Goal: Information Seeking & Learning: Understand process/instructions

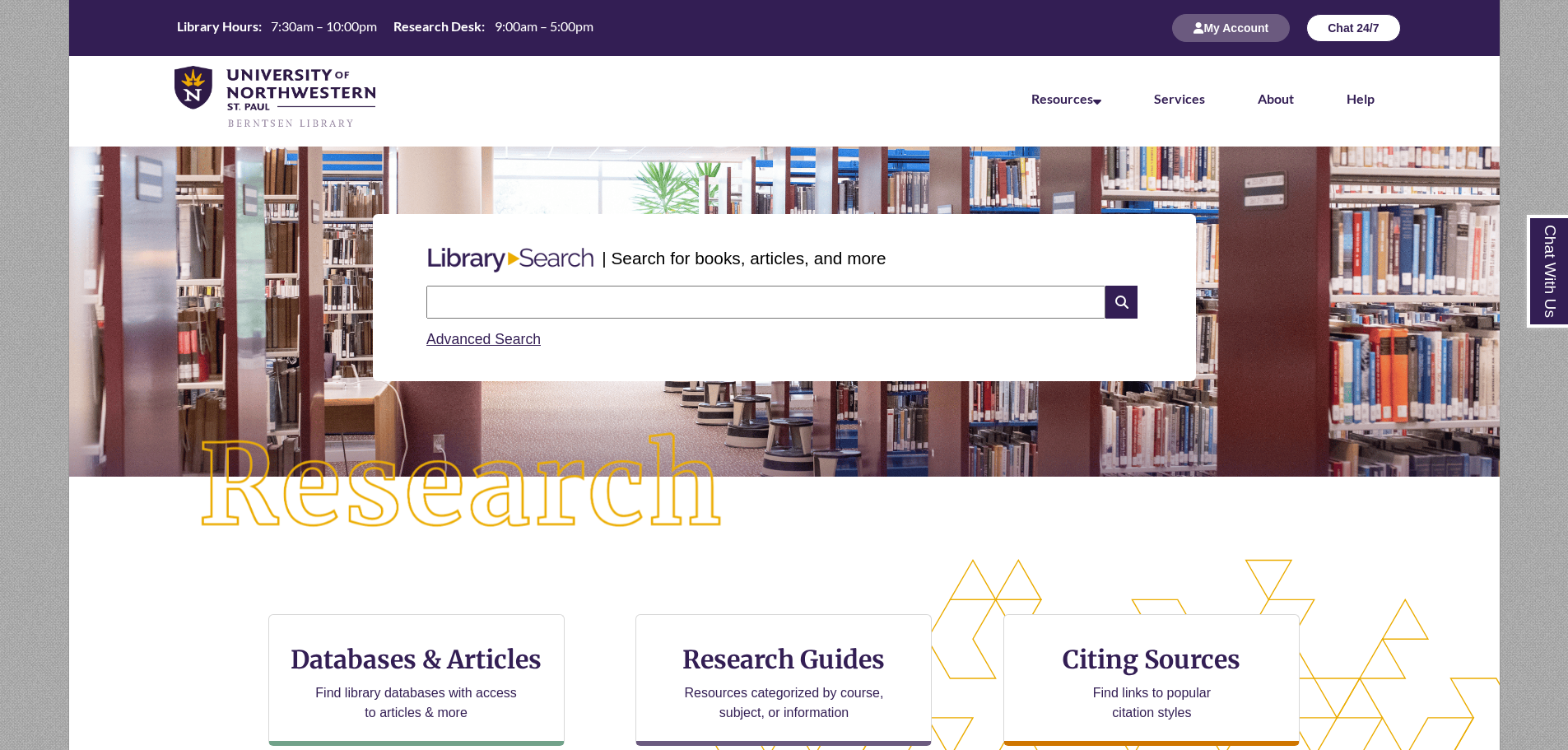
click at [1339, 33] on button "Chat 24/7" at bounding box center [1352, 28] width 94 height 28
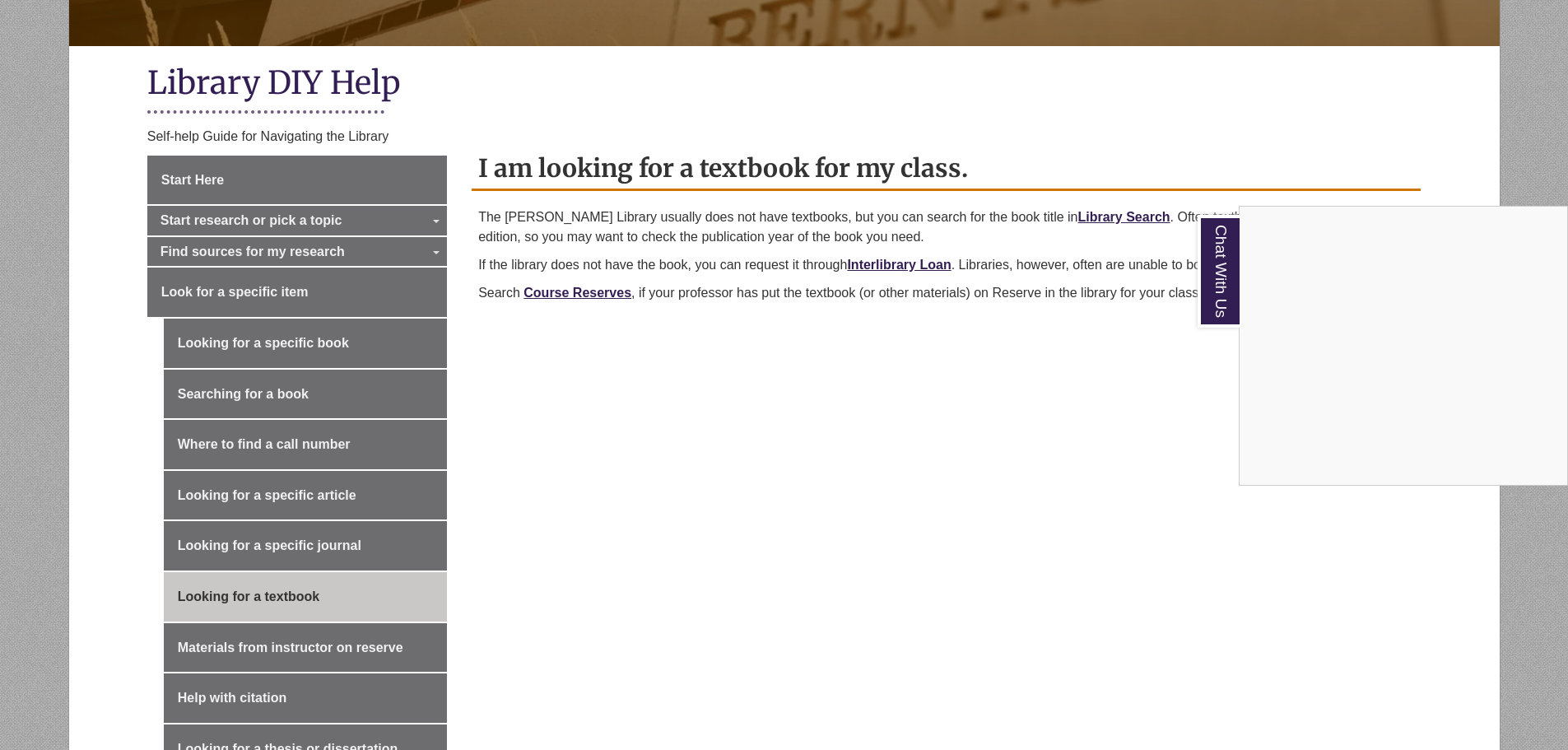
scroll to position [411, 0]
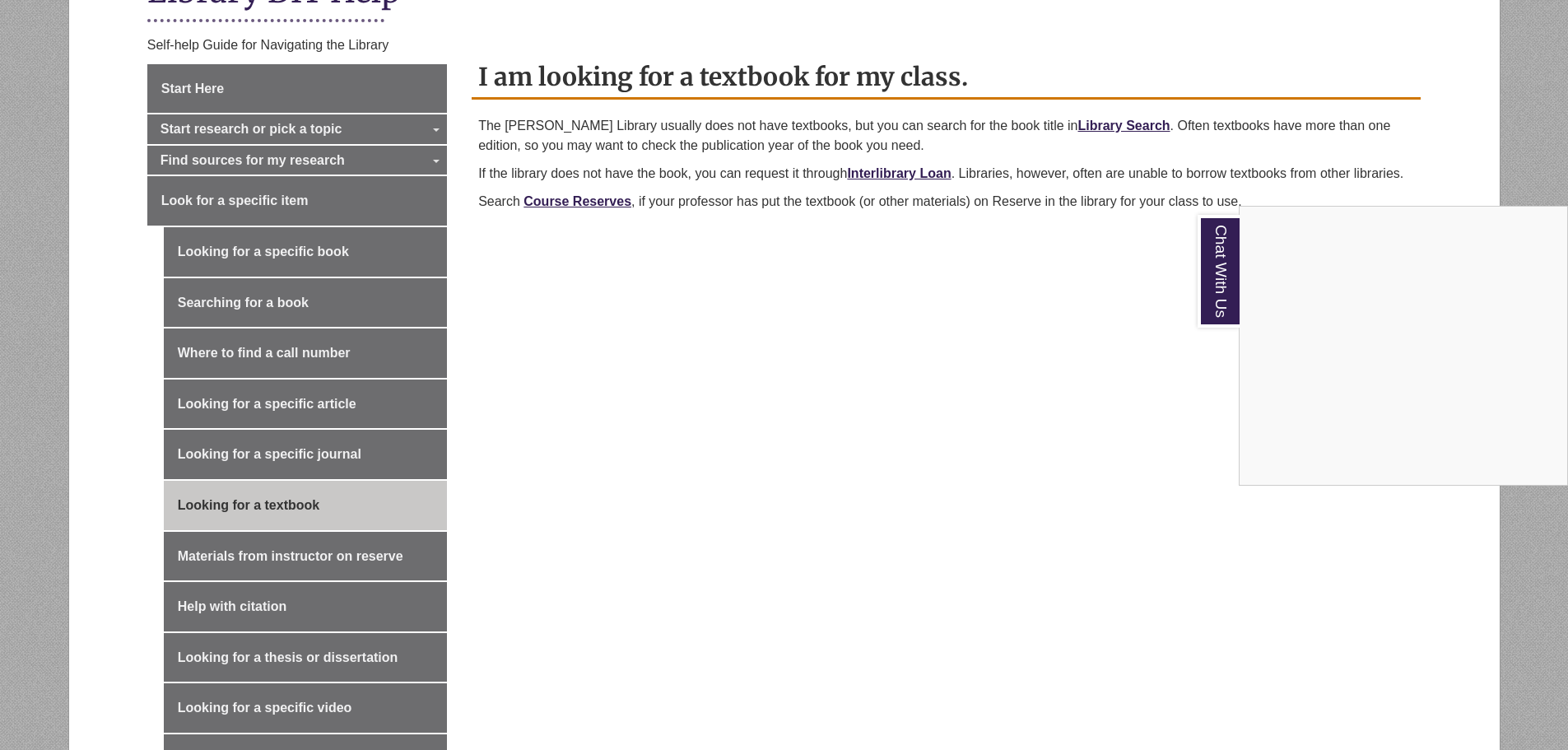
click at [892, 341] on div "Chat With Us" at bounding box center [784, 375] width 1568 height 750
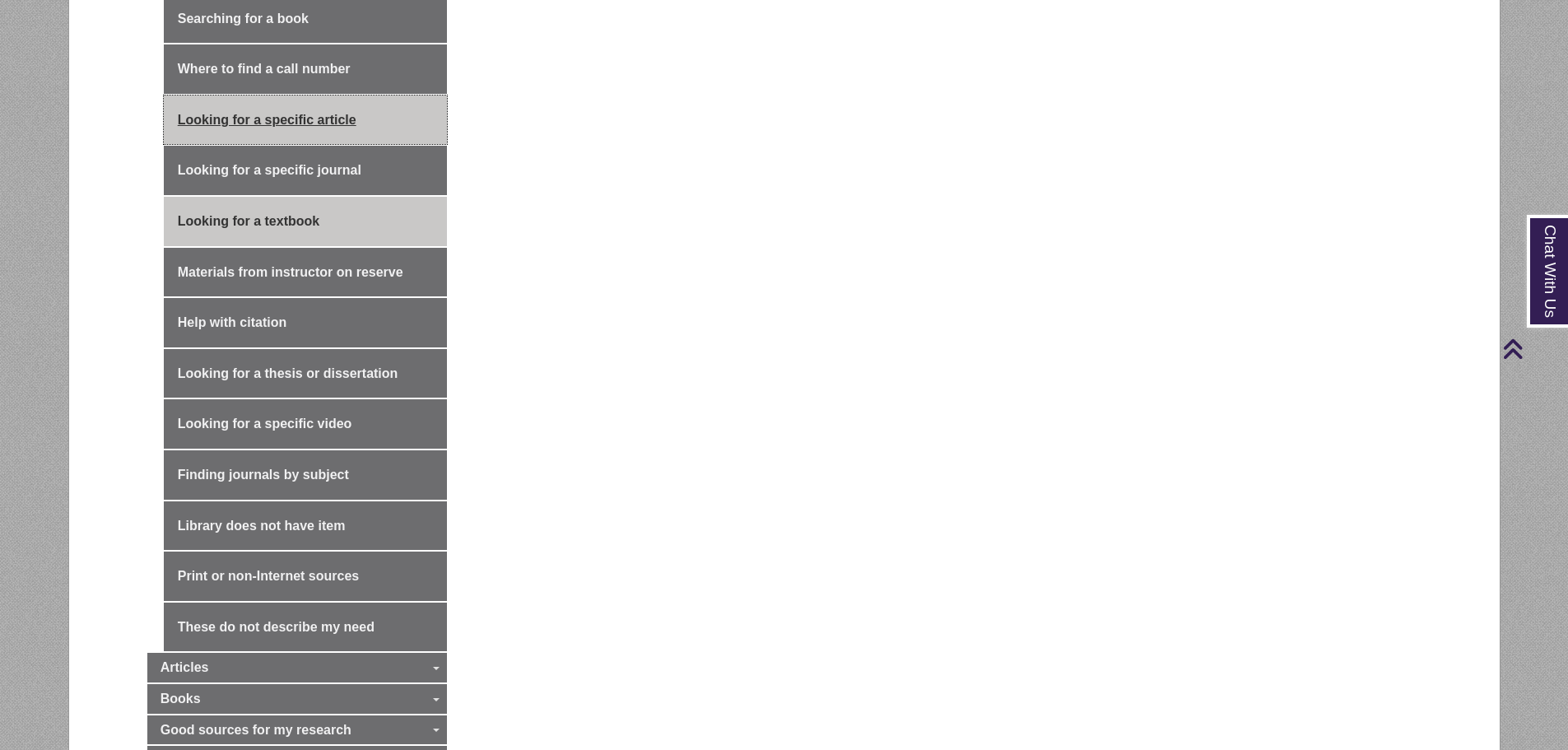
scroll to position [823, 0]
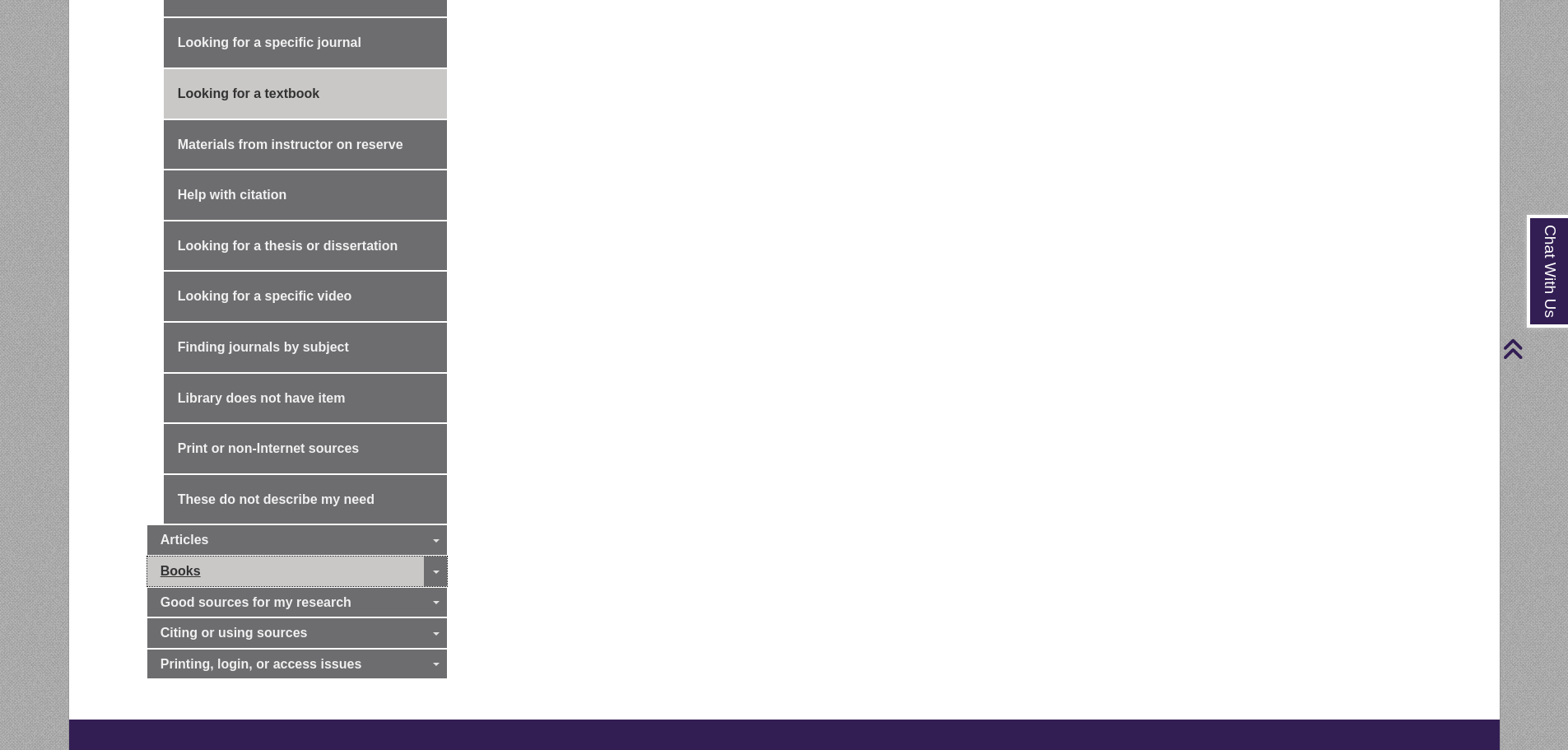
click at [344, 556] on link "Books" at bounding box center [297, 571] width 299 height 30
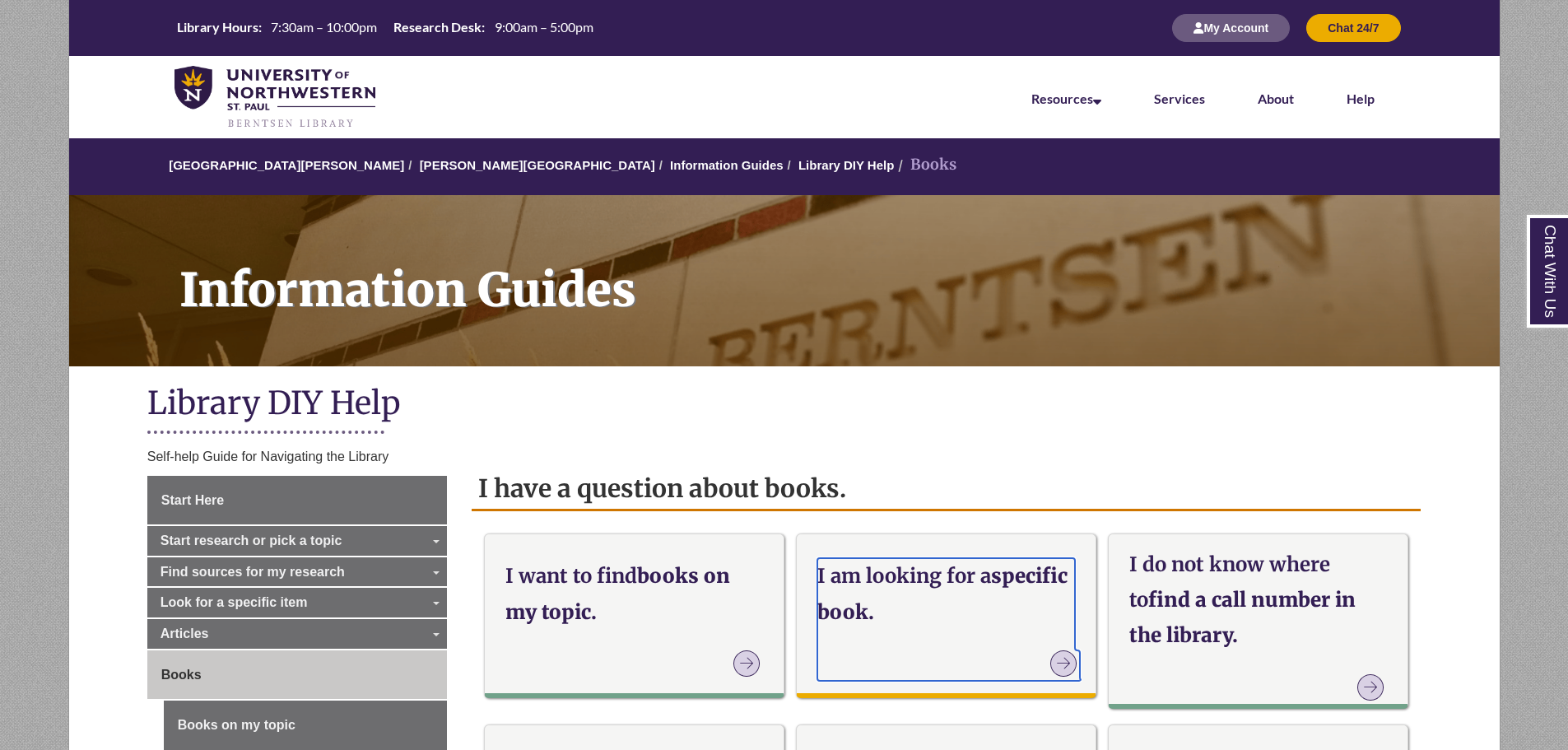
click at [1050, 652] on icon at bounding box center [1063, 663] width 27 height 27
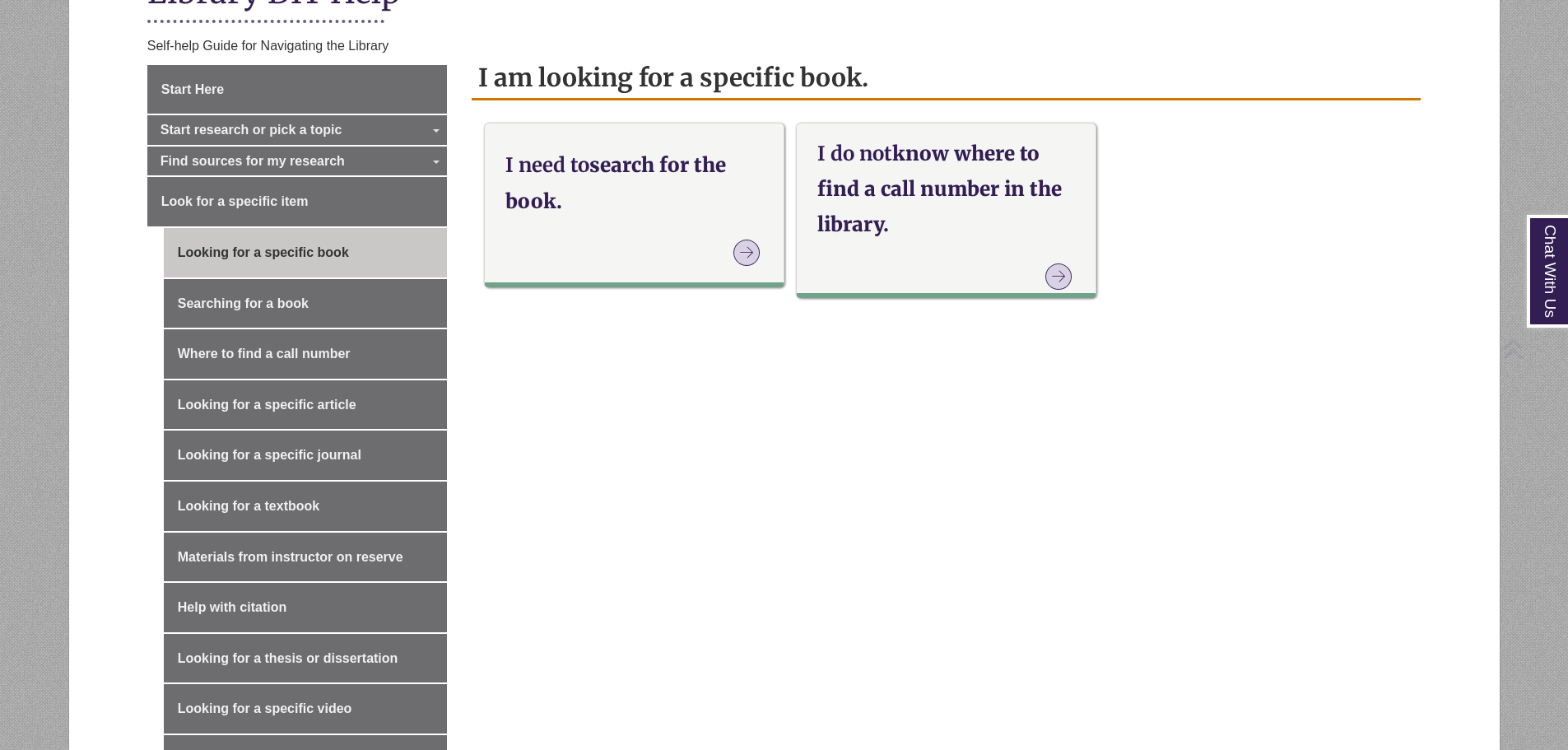
scroll to position [411, 0]
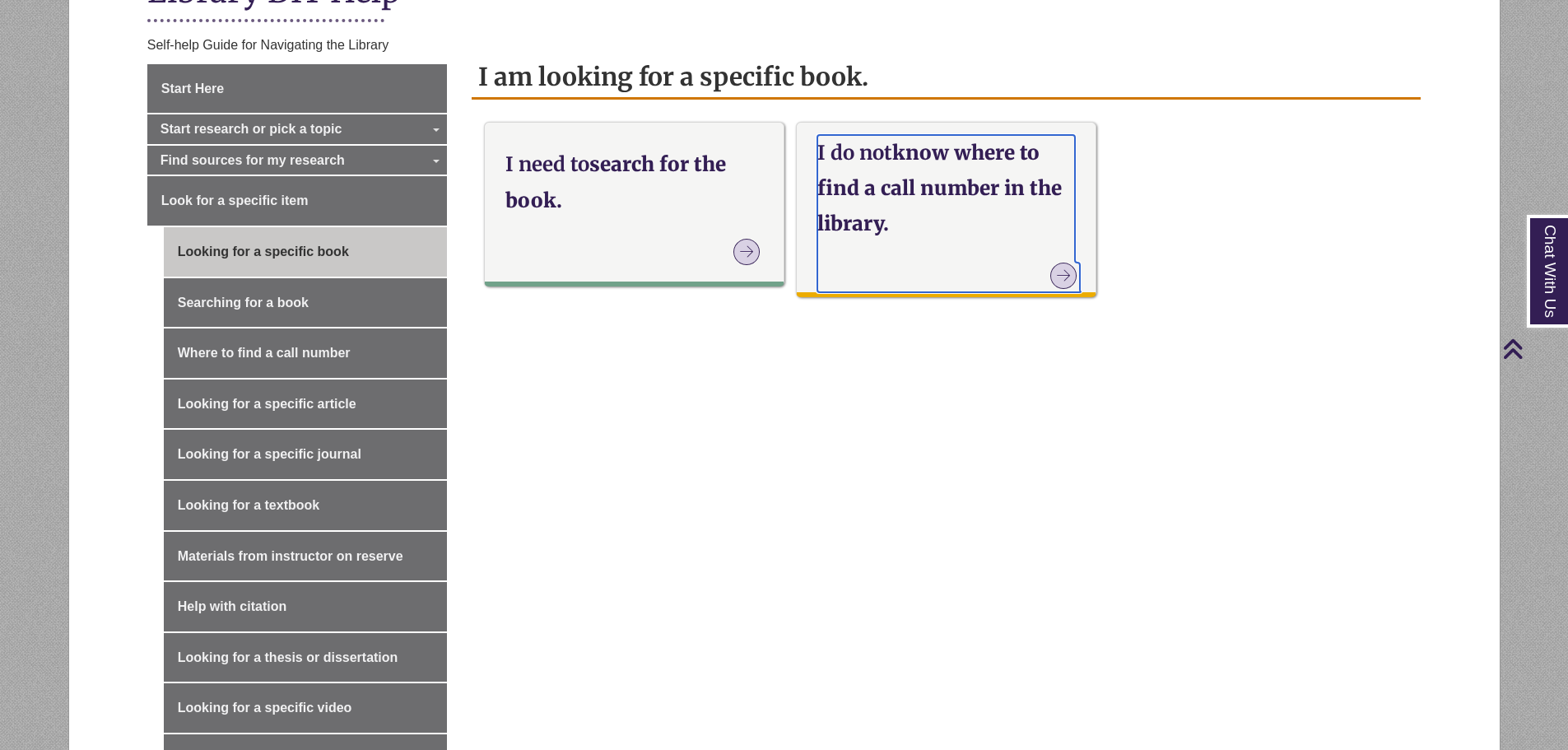
click at [1065, 266] on icon at bounding box center [1063, 276] width 27 height 27
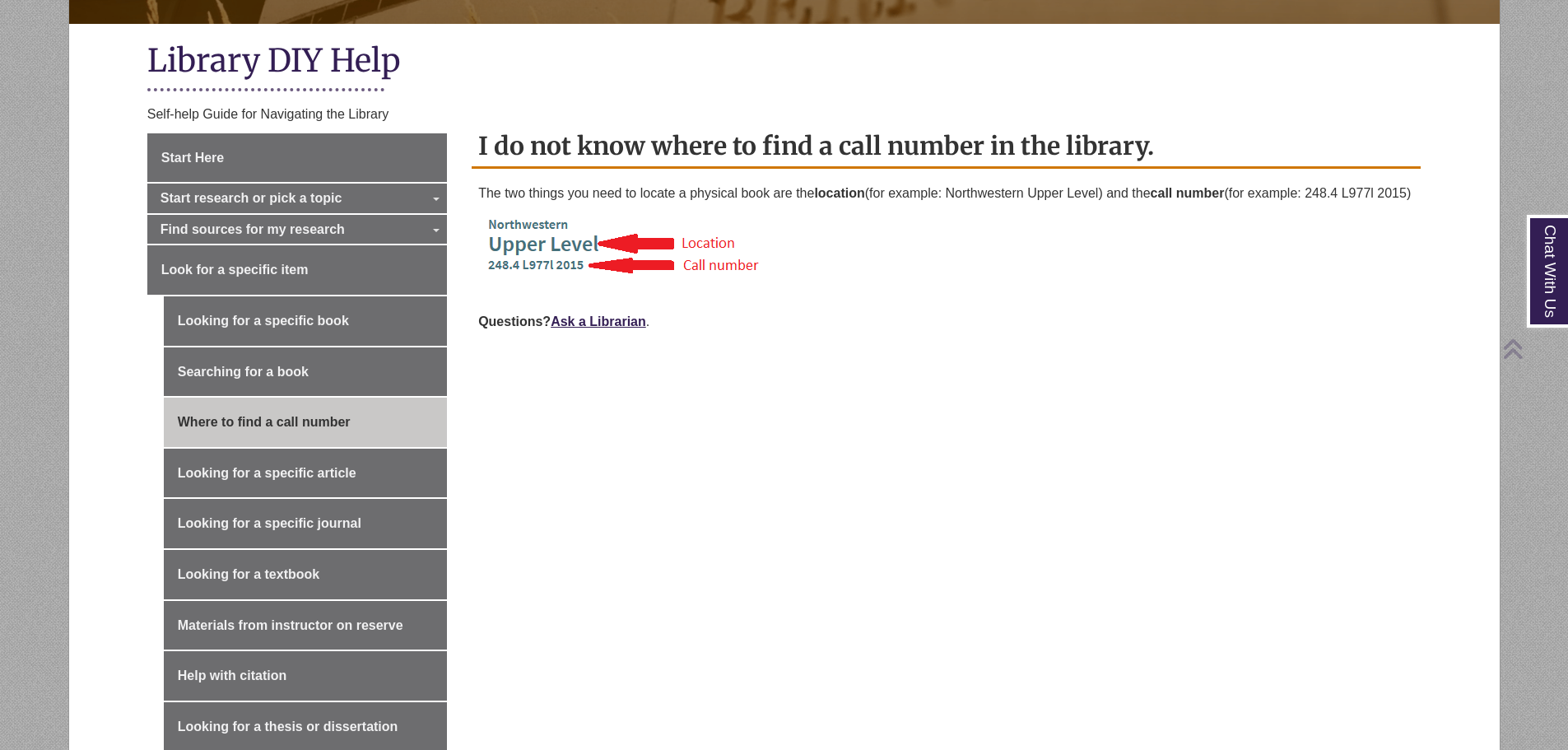
scroll to position [411, 0]
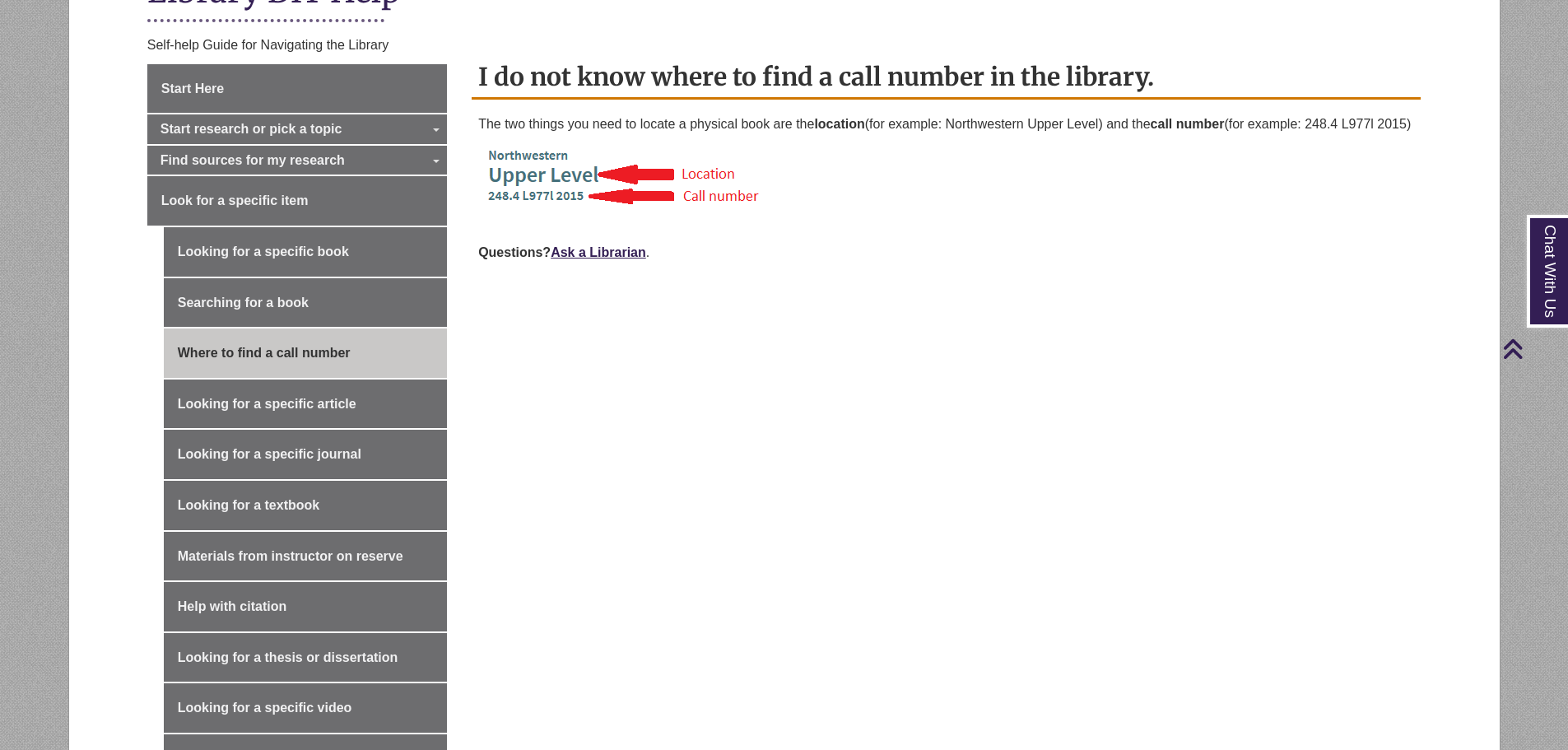
click at [529, 184] on img at bounding box center [647, 173] width 337 height 66
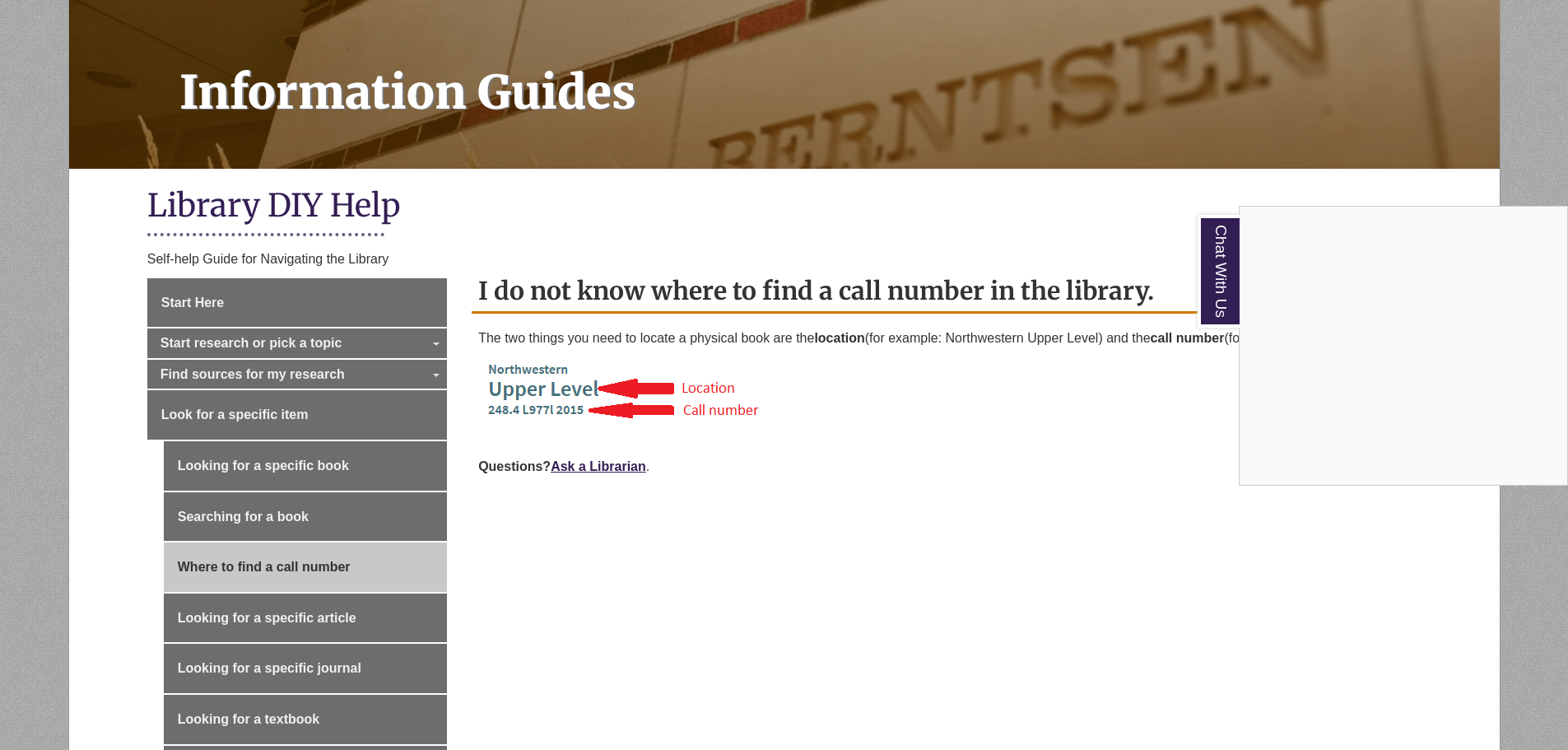
scroll to position [0, 0]
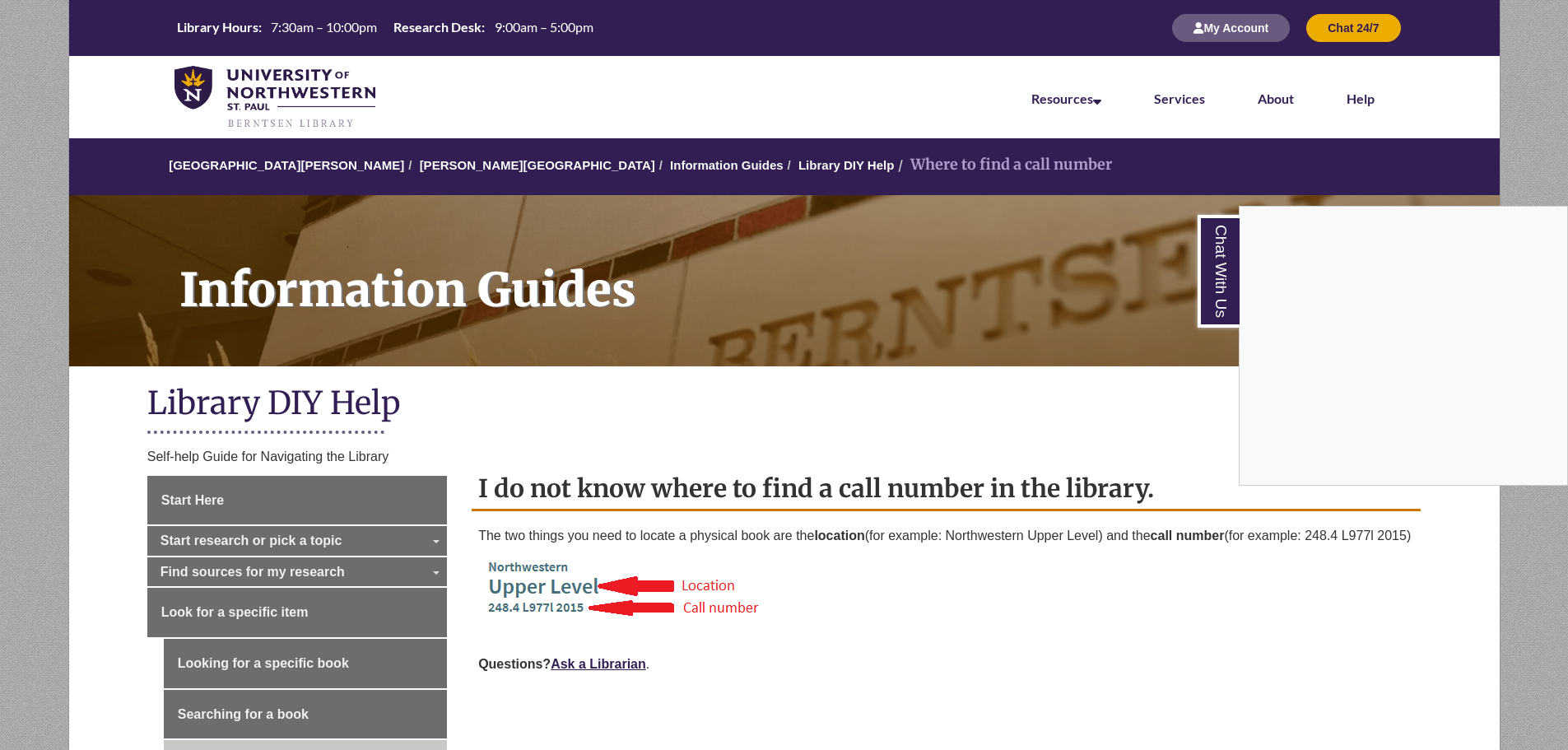
click at [207, 498] on div "Chat With Us" at bounding box center [784, 375] width 1568 height 750
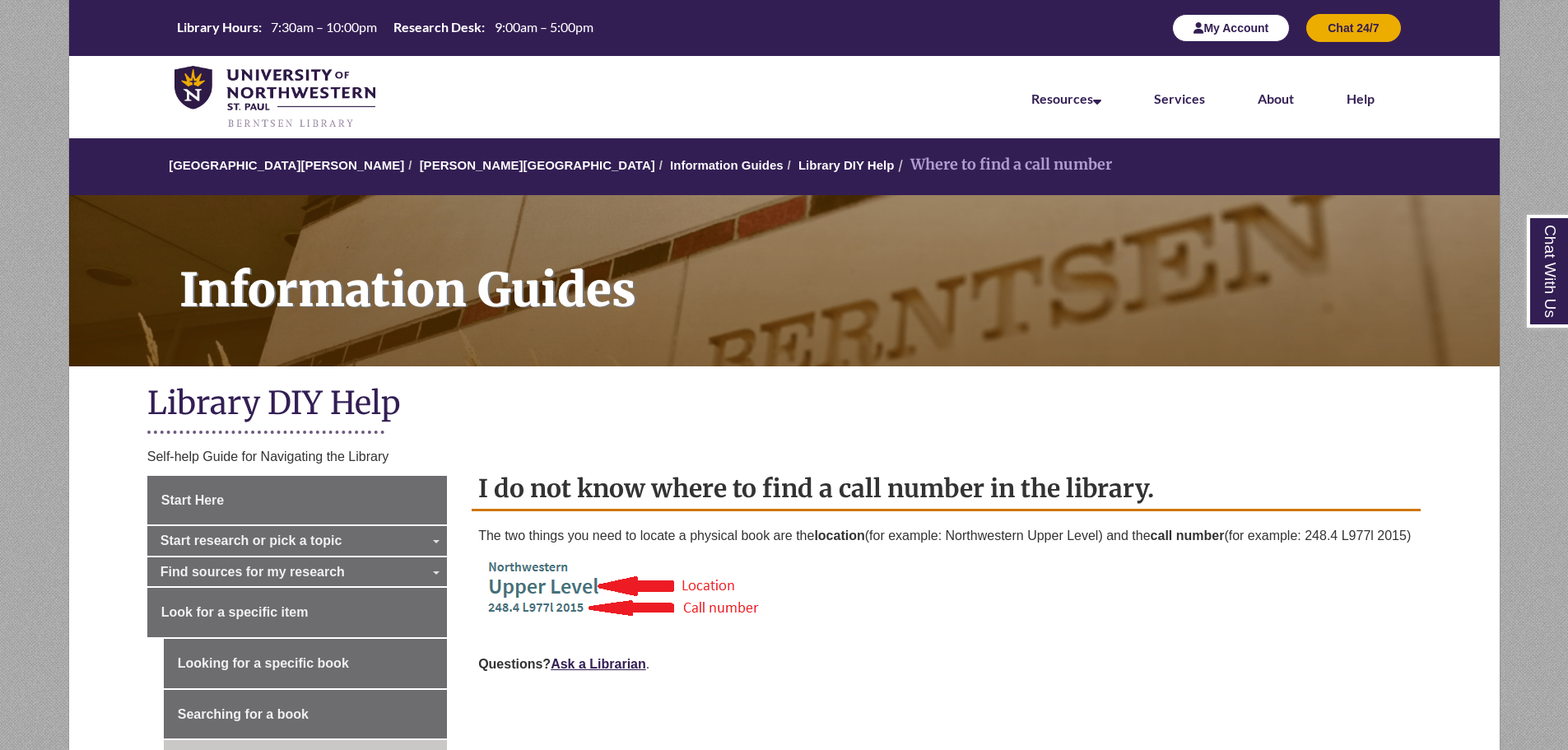
click at [1227, 29] on button "My Account" at bounding box center [1231, 28] width 118 height 28
